Goal: Transaction & Acquisition: Purchase product/service

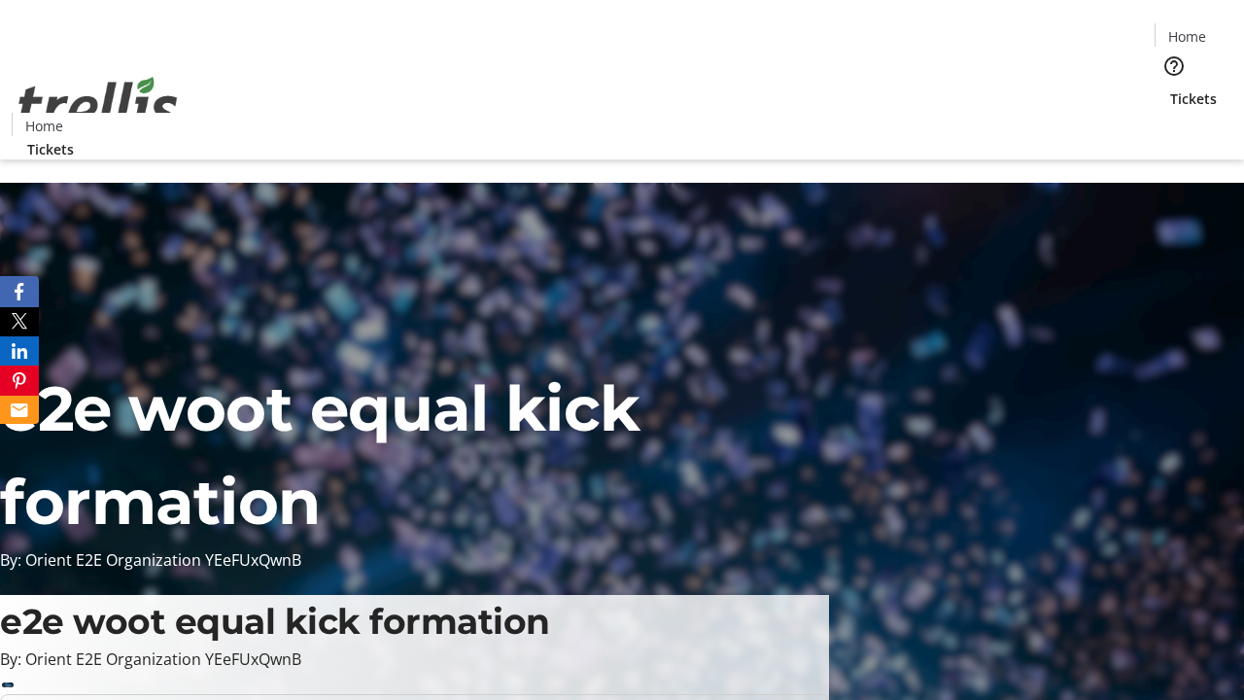
click at [1170, 88] on span "Tickets" at bounding box center [1193, 98] width 47 height 20
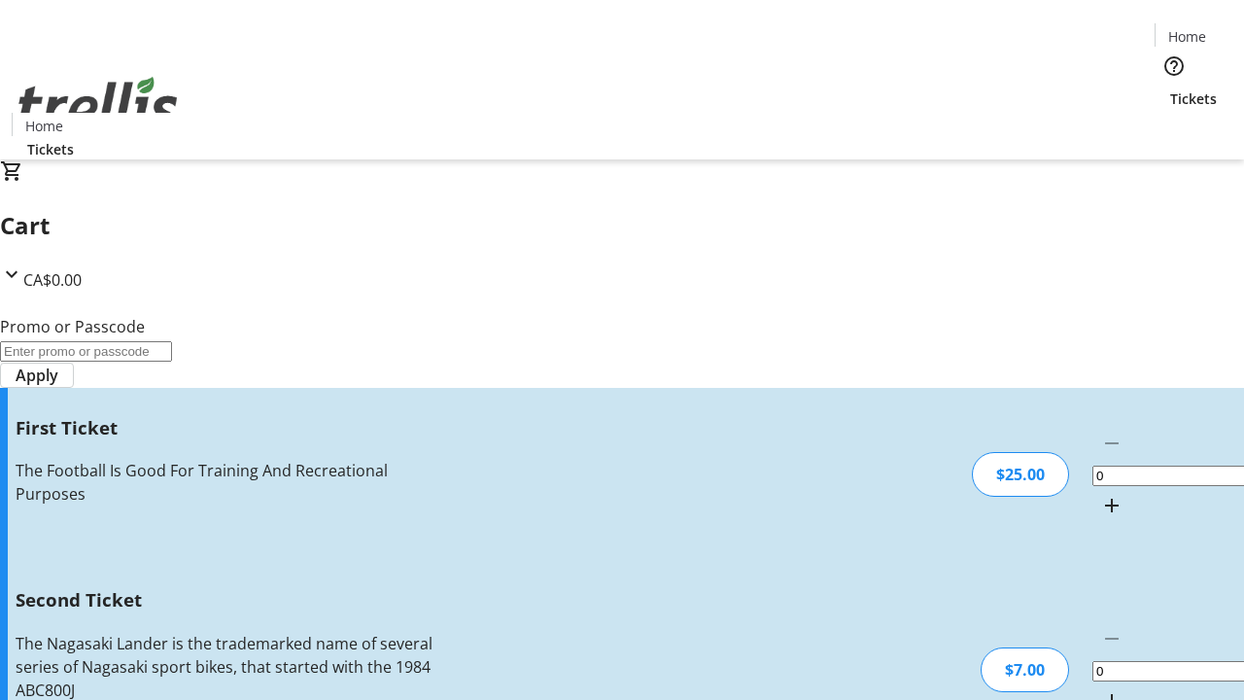
click at [1100, 494] on mat-icon "Increment by one" at bounding box center [1111, 505] width 23 height 23
type input "1"
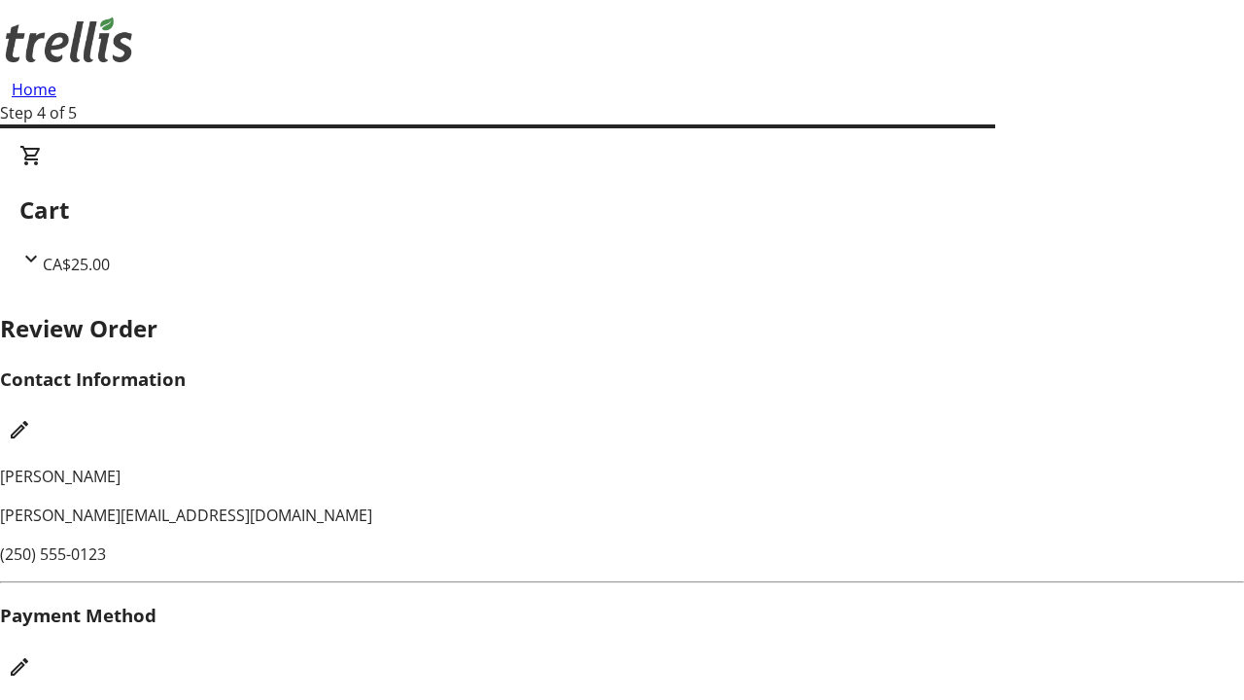
click at [31, 655] on mat-icon "Edit Payment Method" at bounding box center [19, 666] width 23 height 23
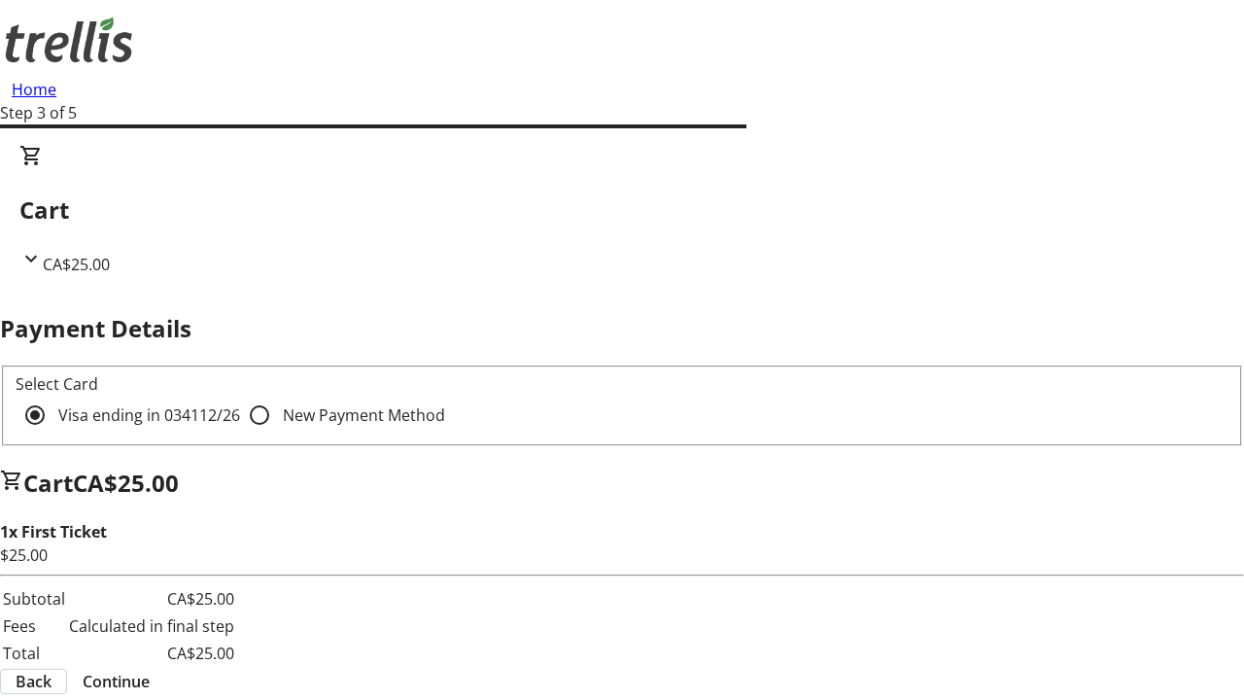
click at [240, 396] on input "New Payment Method" at bounding box center [259, 415] width 39 height 39
radio input "true"
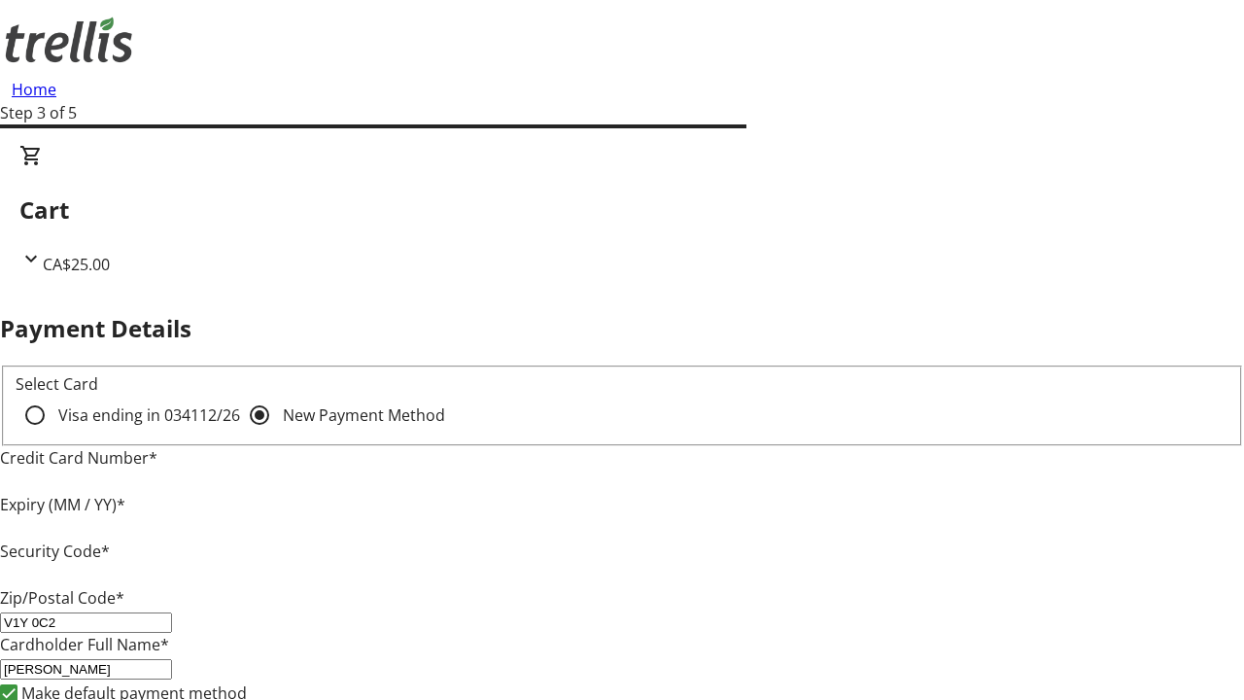
type input "V1Y 0C2"
